Goal: Navigation & Orientation: Go to known website

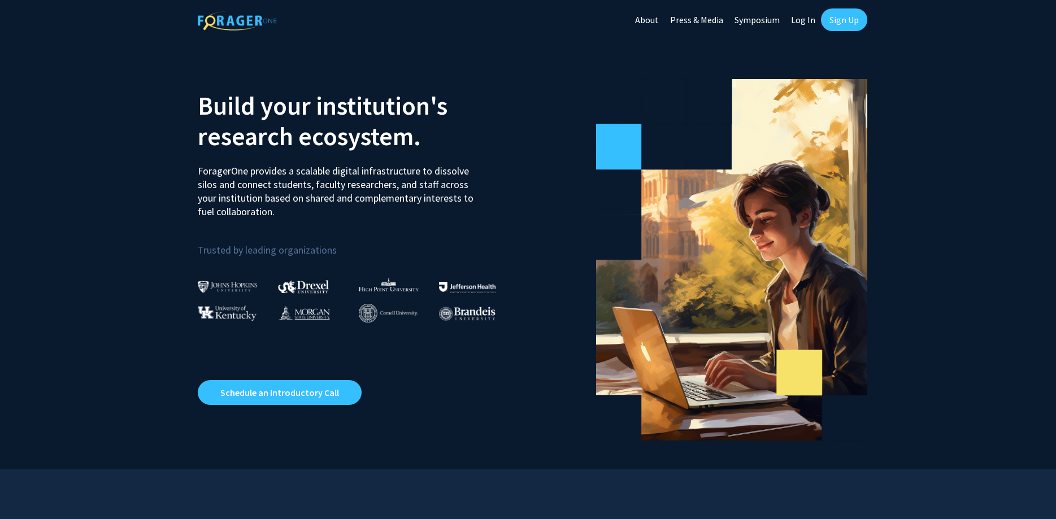
click at [655, 22] on link "About" at bounding box center [646, 20] width 35 height 40
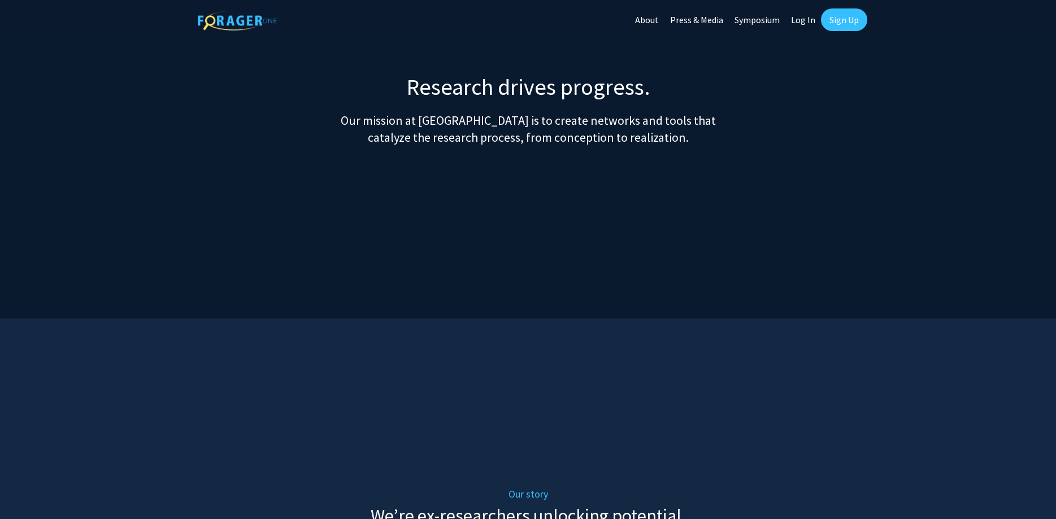
click at [701, 25] on link "Press & Media" at bounding box center [696, 20] width 64 height 40
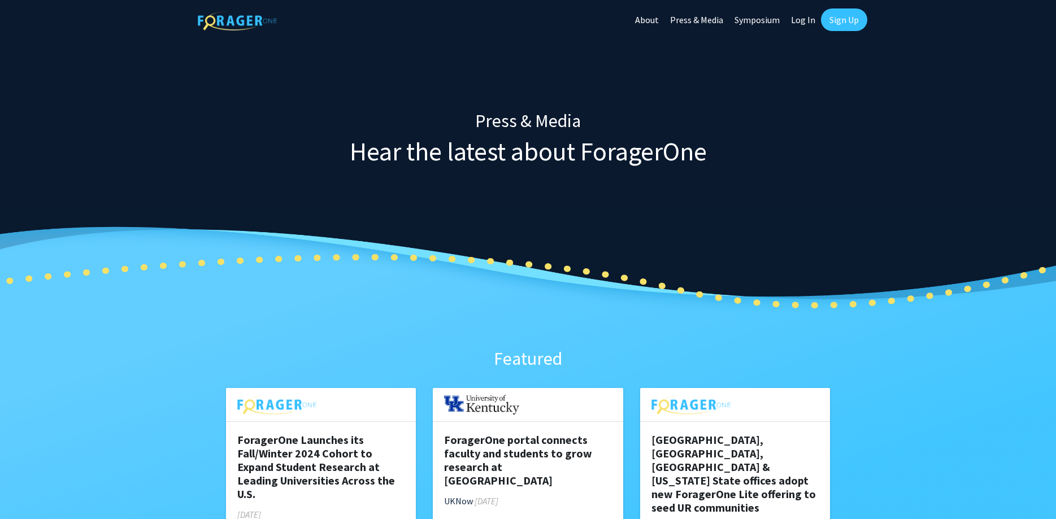
click at [751, 19] on link "Symposium" at bounding box center [757, 20] width 56 height 40
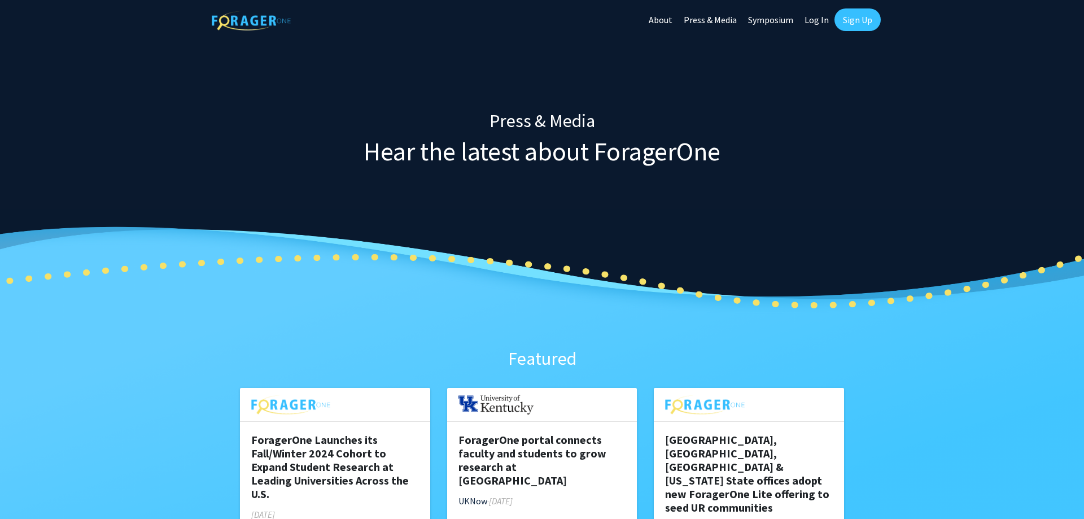
click at [267, 15] on img at bounding box center [251, 21] width 79 height 20
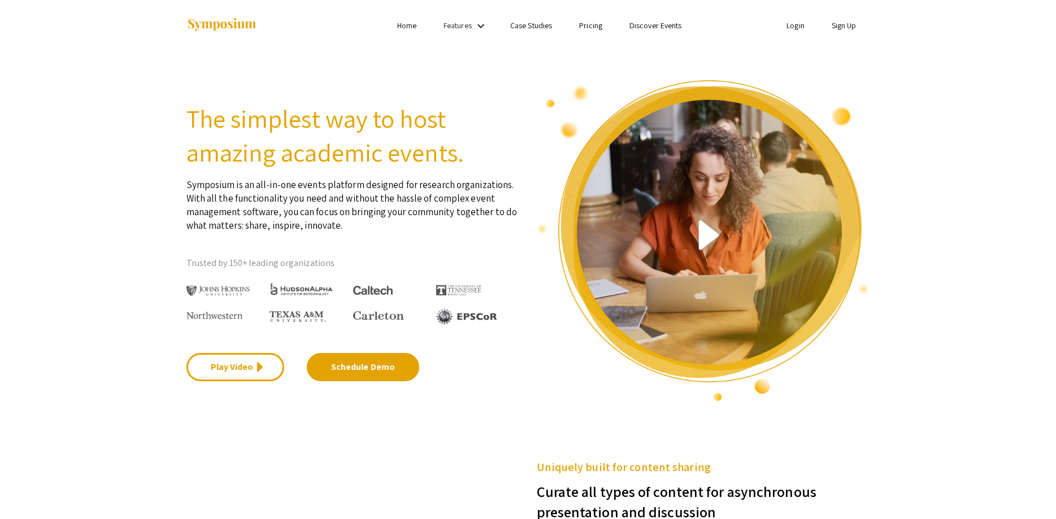
click at [405, 27] on link "Home" at bounding box center [406, 25] width 19 height 10
